Goal: Transaction & Acquisition: Download file/media

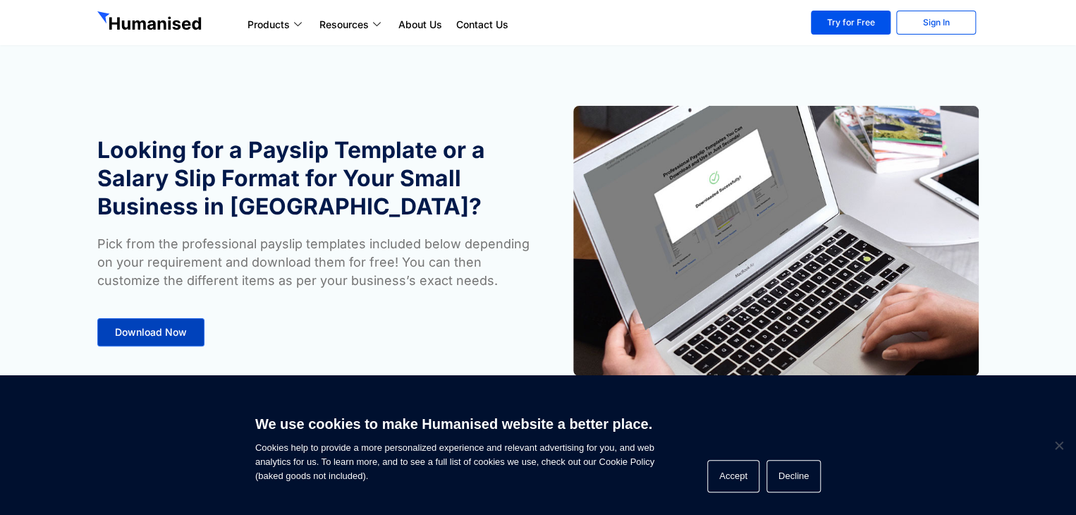
click at [184, 322] on link "Download Now" at bounding box center [150, 332] width 107 height 28
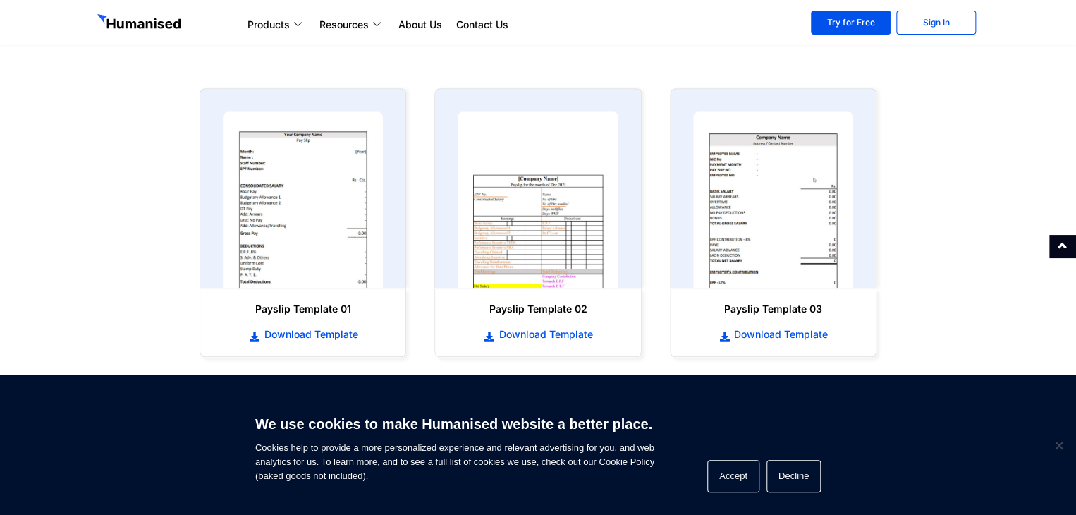
scroll to position [648, 0]
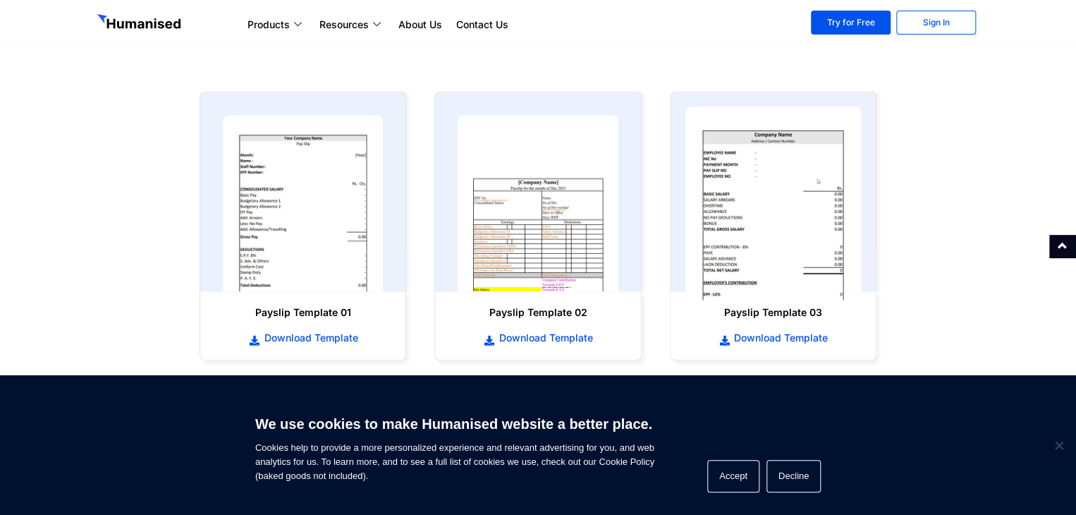
click at [771, 239] on img at bounding box center [773, 204] width 176 height 194
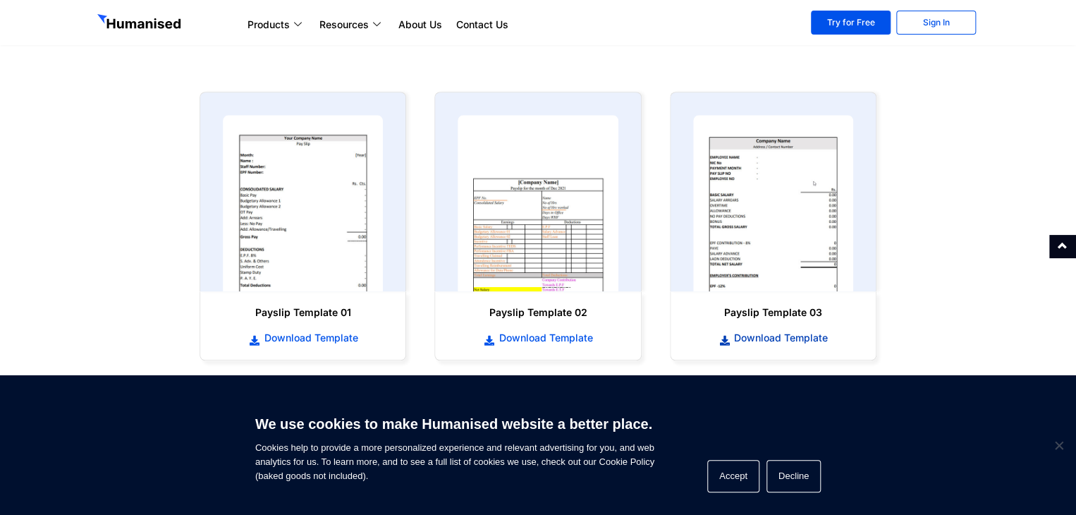
click at [742, 336] on span "Download Template" at bounding box center [779, 338] width 97 height 14
click at [782, 339] on span "Download Template" at bounding box center [779, 338] width 97 height 14
click at [778, 340] on span "Download Template" at bounding box center [779, 338] width 97 height 14
click at [310, 336] on span "Download Template" at bounding box center [308, 338] width 97 height 14
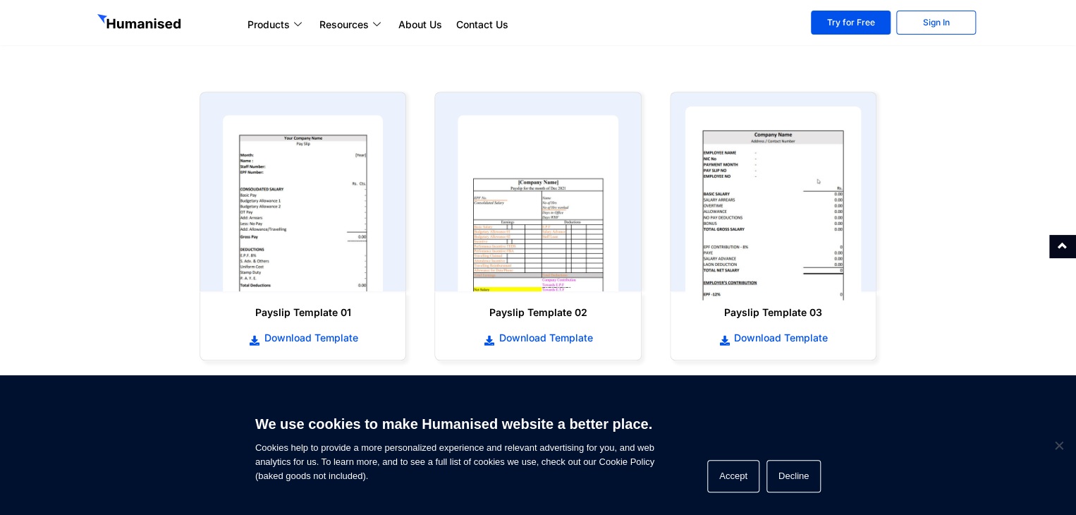
click at [767, 235] on img at bounding box center [773, 204] width 176 height 194
click at [768, 224] on img at bounding box center [773, 204] width 176 height 194
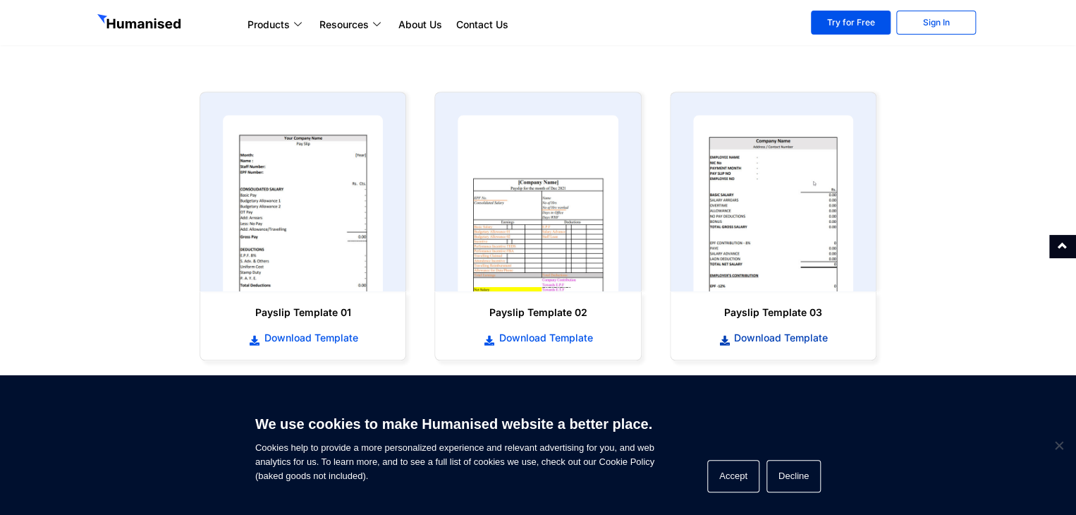
click at [760, 339] on span "Download Template" at bounding box center [779, 338] width 97 height 14
